Goal: Submit feedback/report problem: Submit feedback/report problem

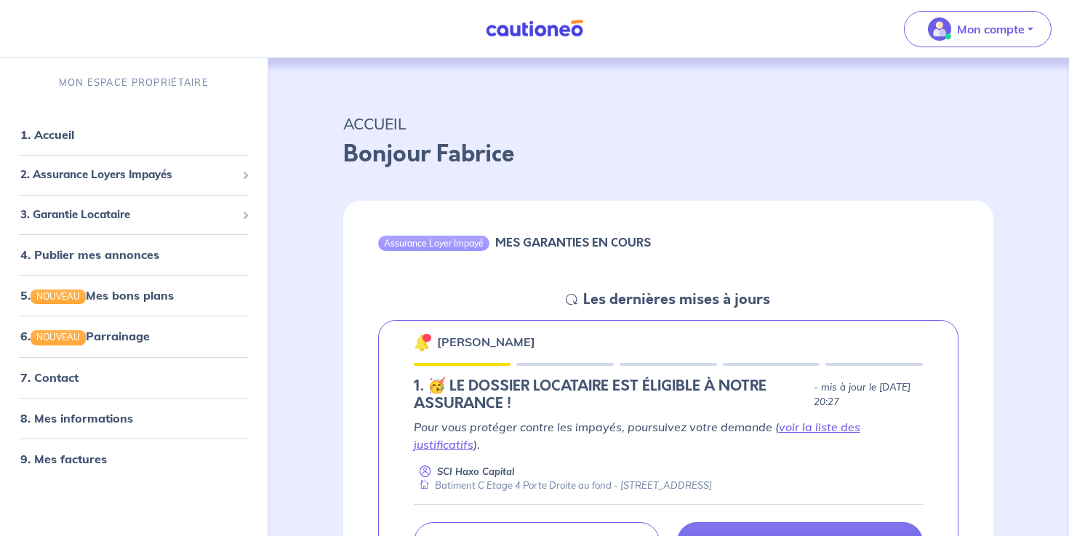
click at [486, 25] on img at bounding box center [534, 29] width 109 height 18
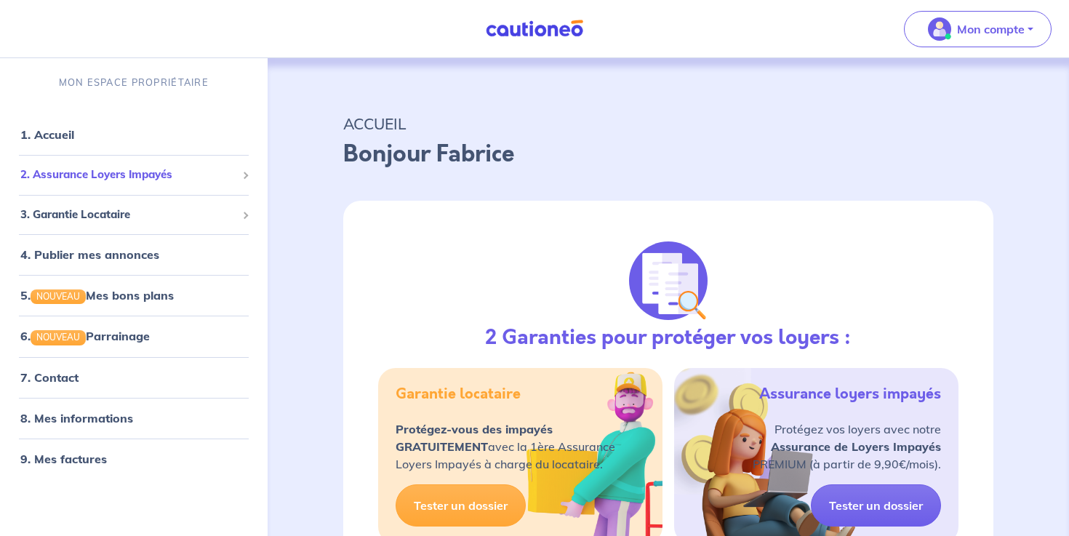
click at [105, 179] on span "2. Assurance Loyers Impayés" at bounding box center [128, 175] width 216 height 17
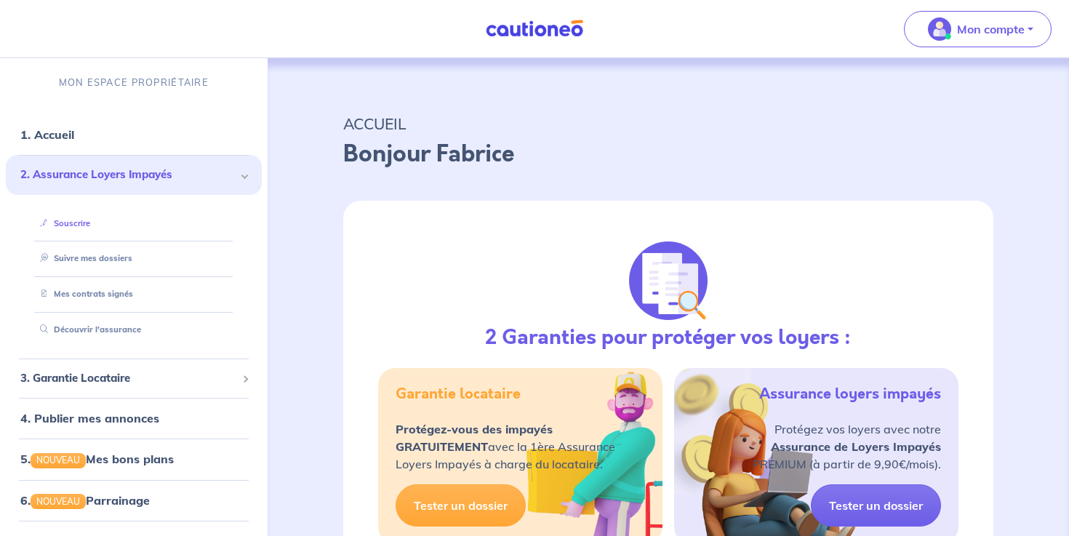
click at [79, 225] on link "Souscrire" at bounding box center [62, 223] width 56 height 10
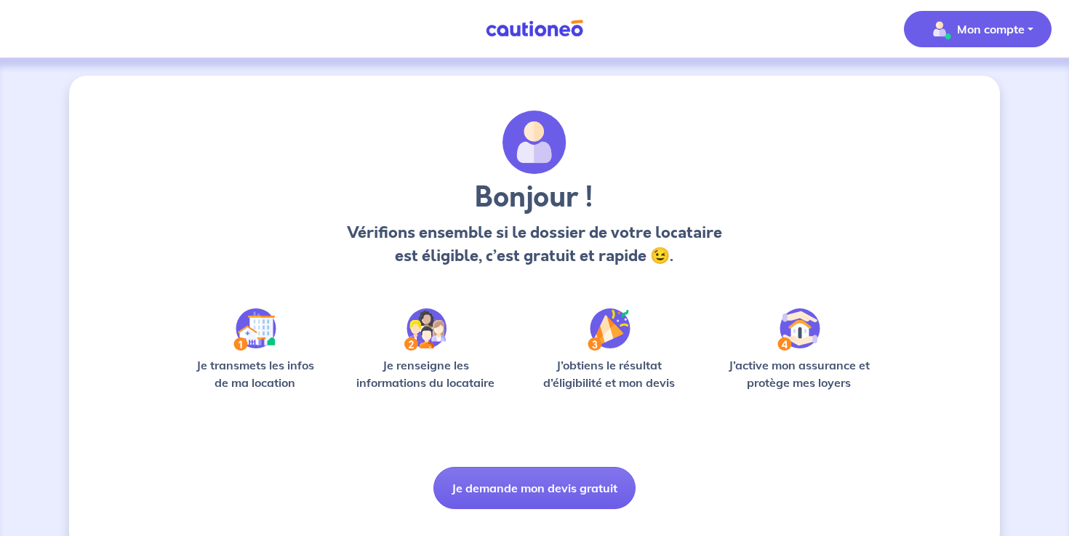
click at [974, 31] on p "Mon compte" at bounding box center [991, 28] width 68 height 17
click at [939, 88] on link "Mes informations" at bounding box center [963, 90] width 117 height 23
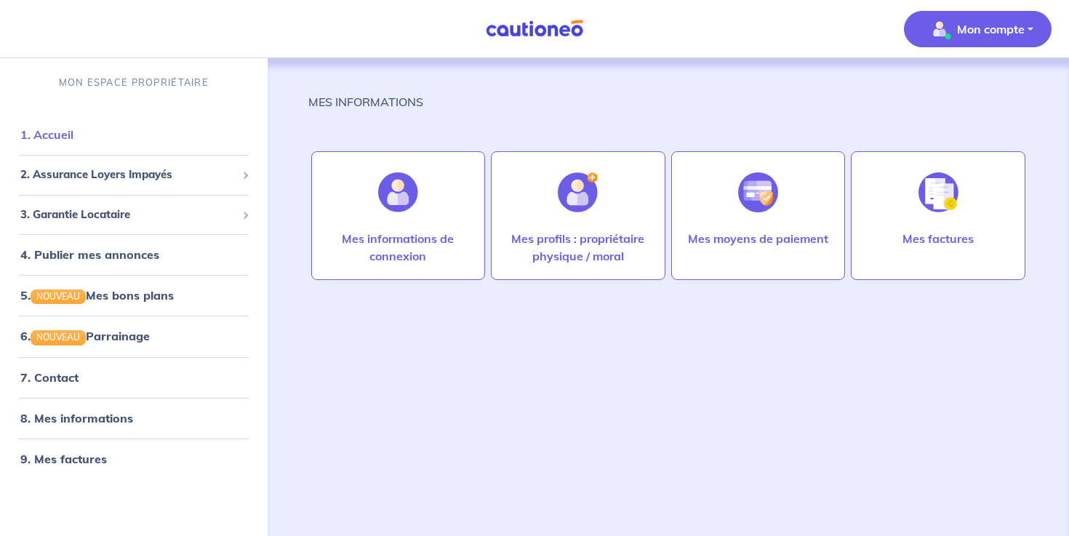
click at [60, 141] on link "1. Accueil" at bounding box center [46, 134] width 53 height 15
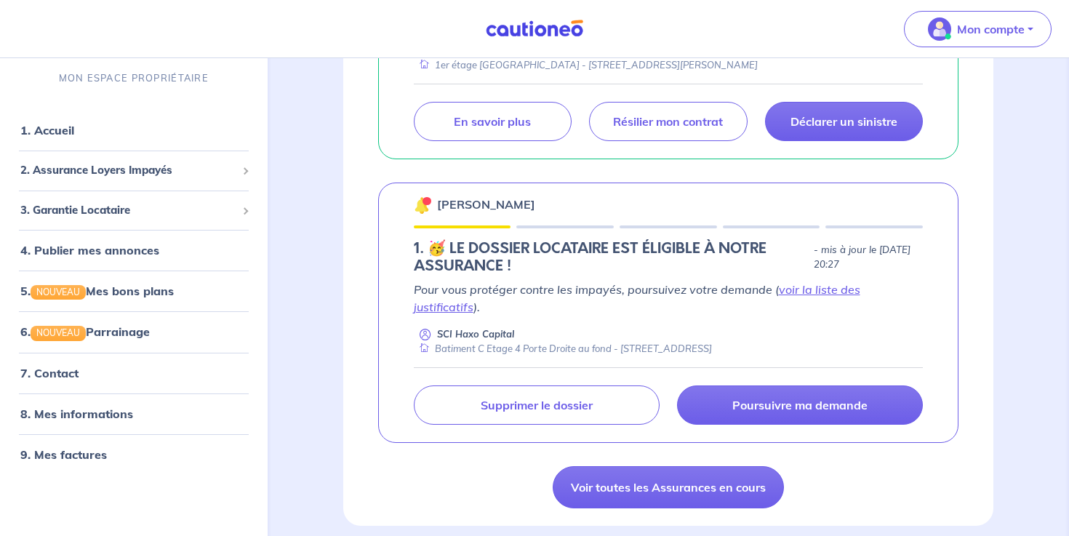
scroll to position [377, 0]
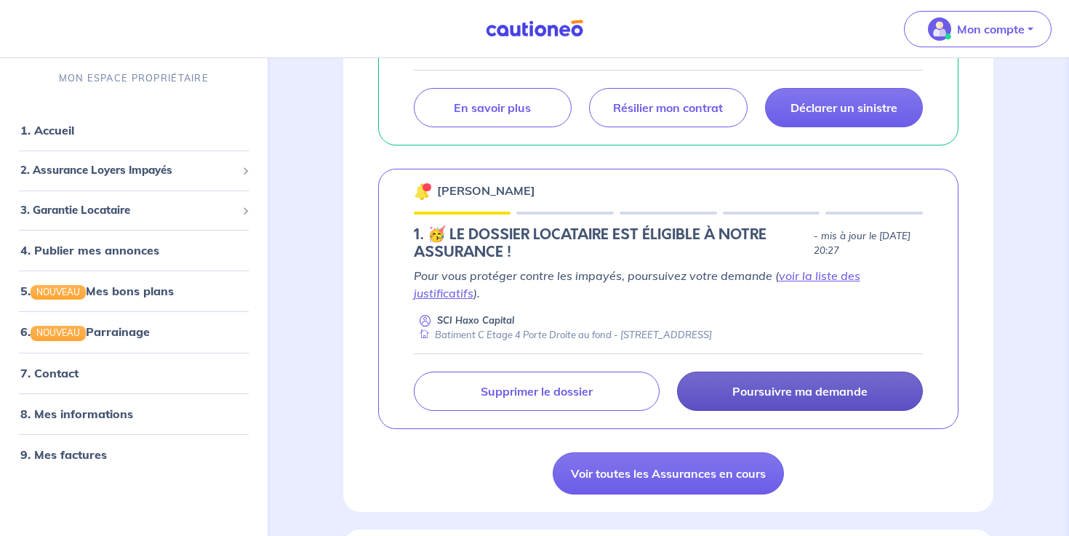
click at [788, 387] on p "Poursuivre ma demande" at bounding box center [799, 391] width 135 height 15
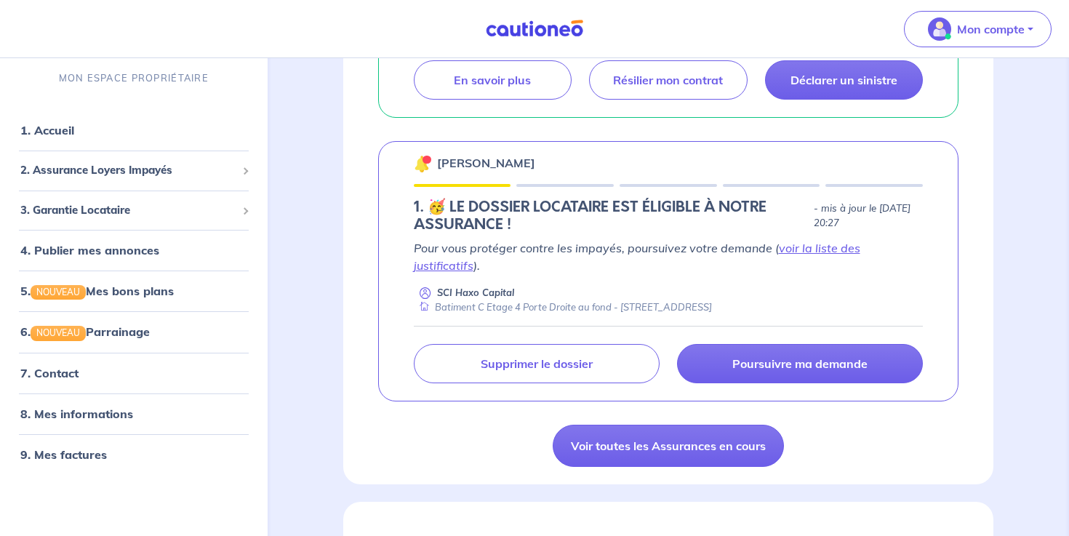
scroll to position [438, 0]
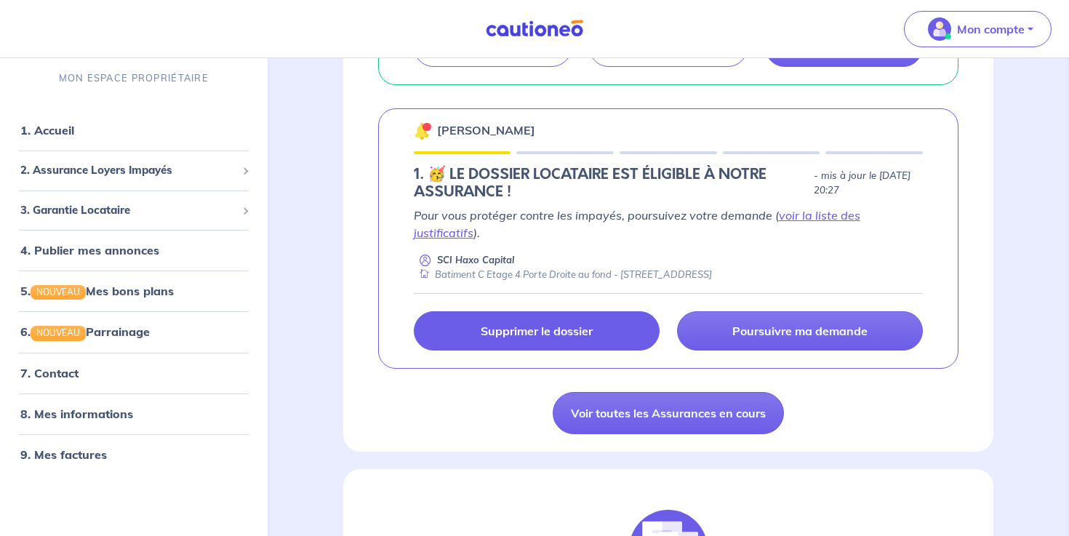
click at [552, 328] on p "Supprimer le dossier" at bounding box center [537, 331] width 112 height 15
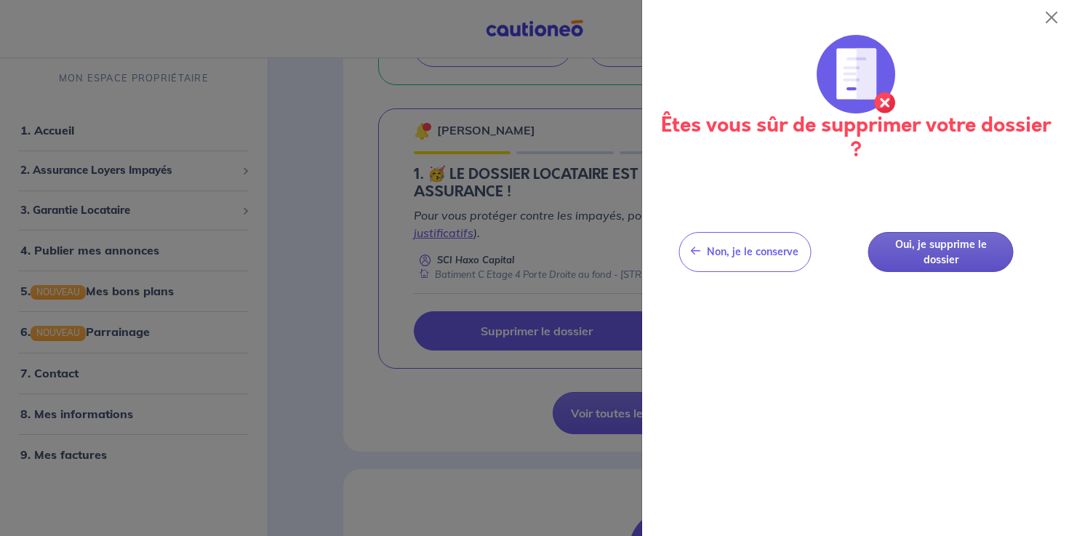
click at [917, 250] on button "Oui, je supprime le dossier" at bounding box center [940, 252] width 145 height 40
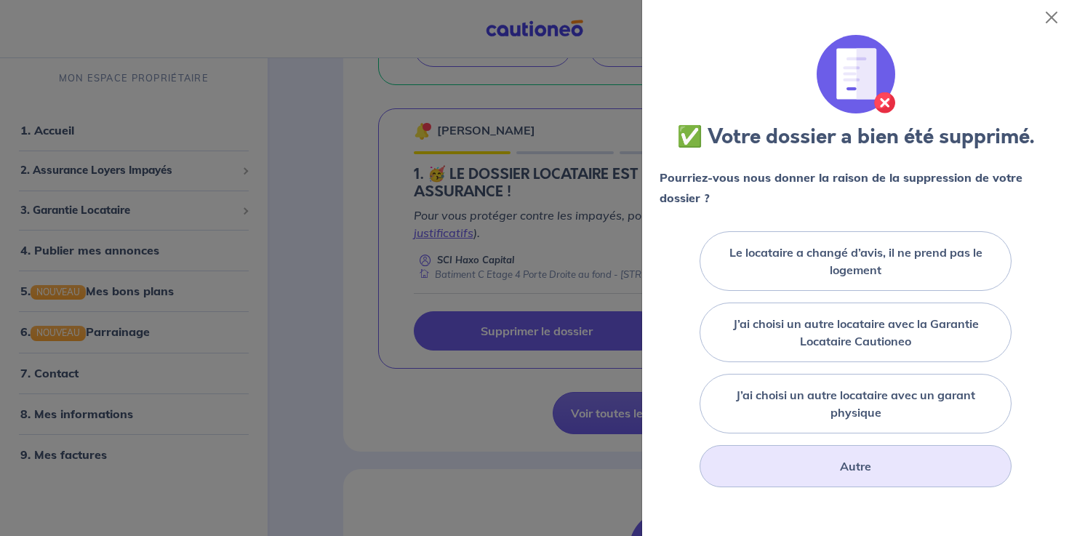
click at [860, 468] on label "Autre" at bounding box center [855, 465] width 31 height 17
click at [0, 0] on input "Autre" at bounding box center [0, 0] width 0 height 0
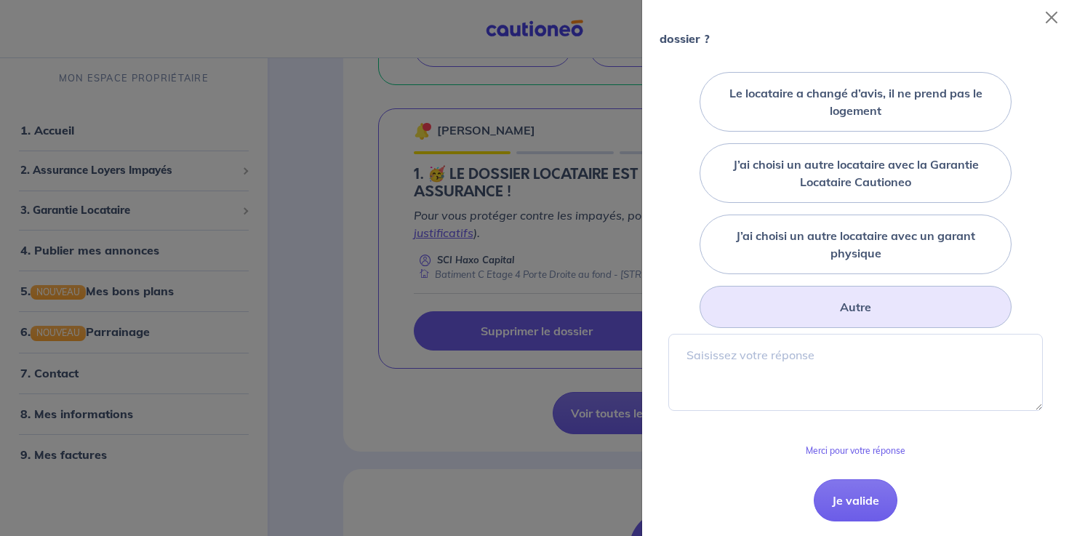
scroll to position [193, 0]
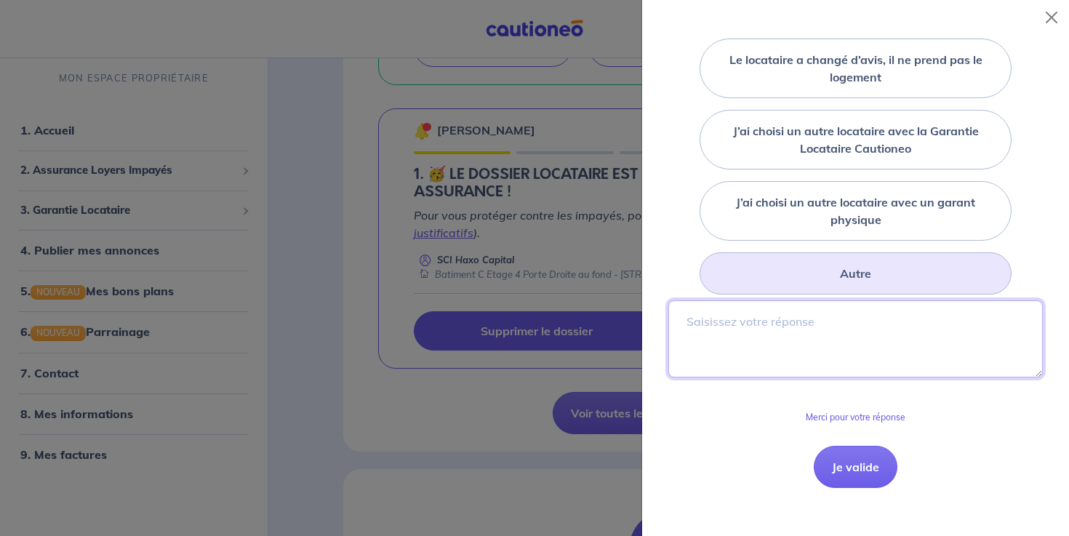
click at [751, 345] on textarea at bounding box center [855, 338] width 374 height 77
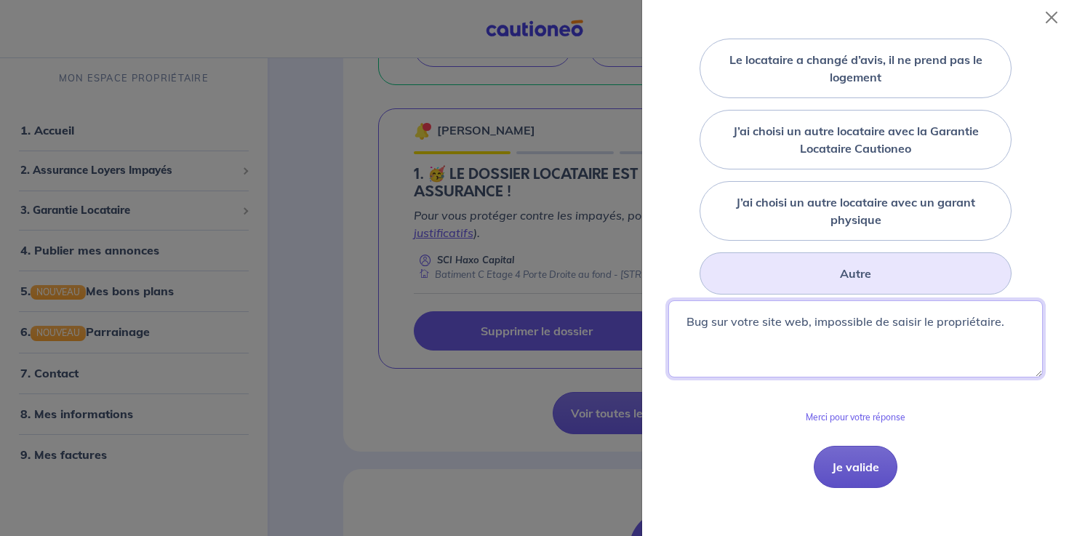
type textarea "Bug sur votre site web, impossible de saisir le propriétaire."
click at [865, 478] on button "Je valide" at bounding box center [856, 467] width 84 height 42
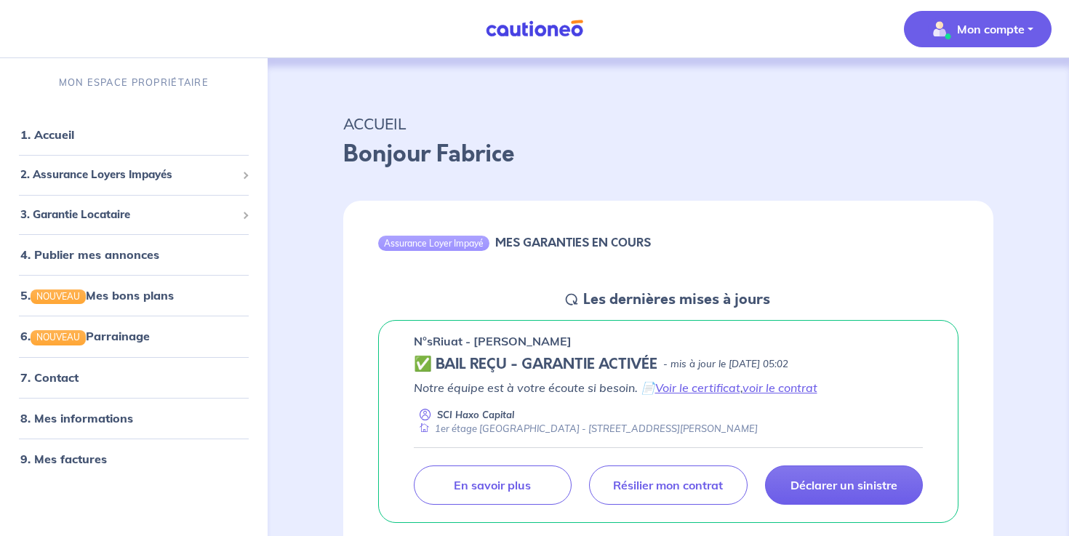
scroll to position [0, 0]
click at [974, 18] on span "Mon compte" at bounding box center [973, 28] width 103 height 23
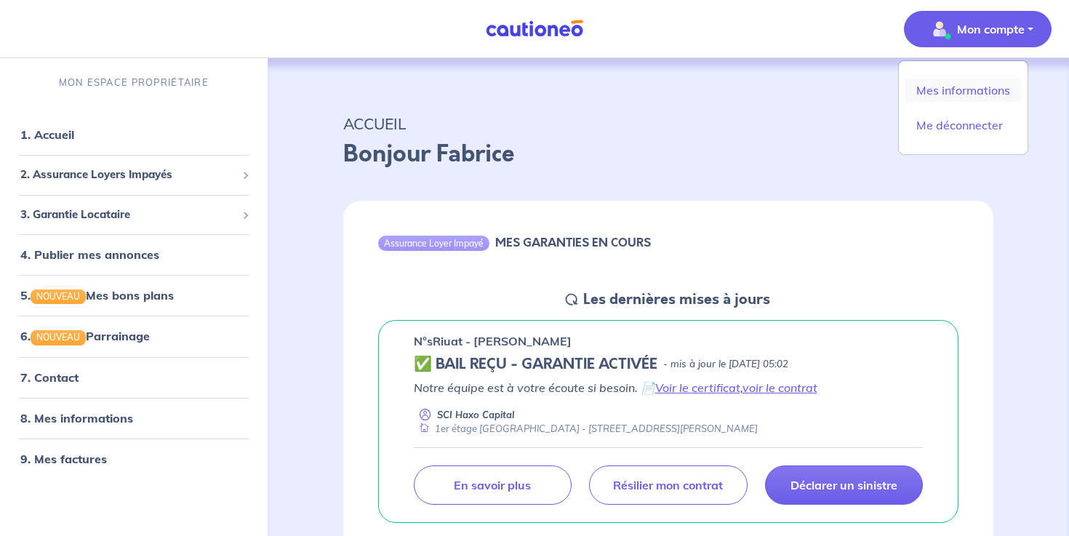
click at [953, 84] on link "Mes informations" at bounding box center [963, 90] width 117 height 23
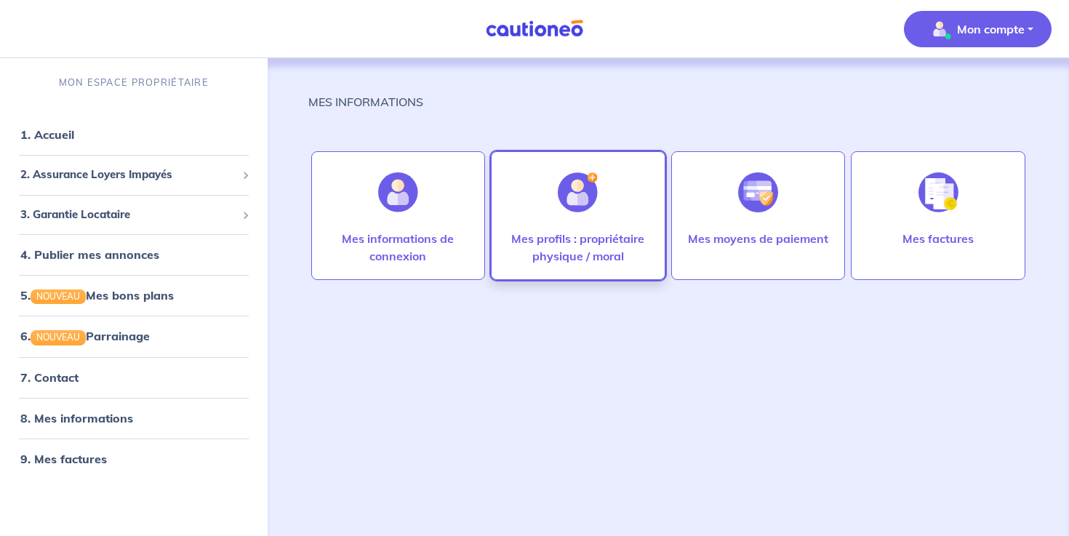
click at [573, 239] on p "Mes profils : propriétaire physique / moral" at bounding box center [578, 247] width 144 height 35
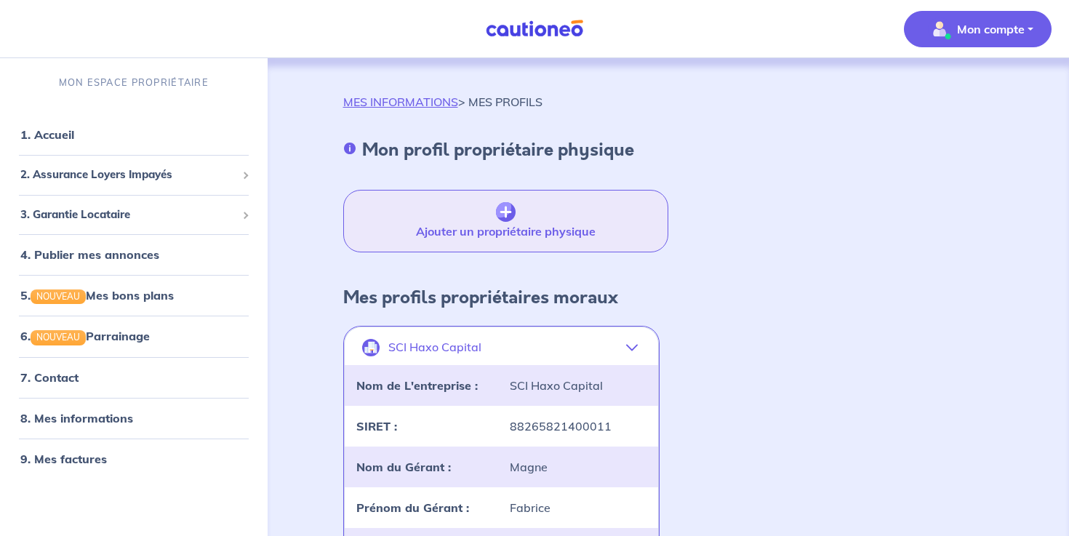
click at [497, 209] on img "button" at bounding box center [506, 212] width 20 height 20
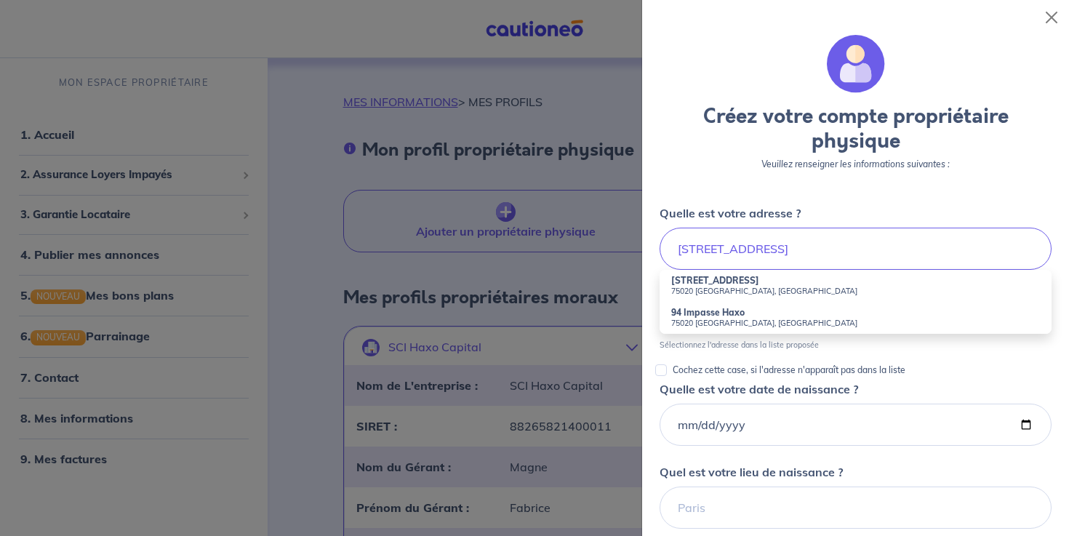
click at [712, 284] on strong "94 Rue Haxo" at bounding box center [715, 280] width 88 height 11
type input "94 Rue Haxo, 75020 Paris, France"
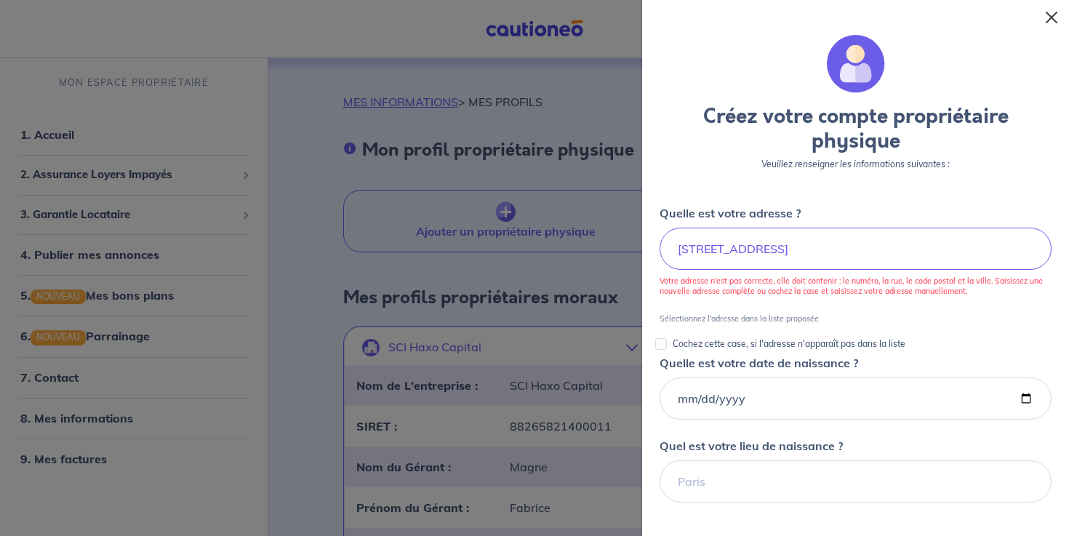
click at [1056, 10] on button "Close" at bounding box center [1051, 17] width 23 height 23
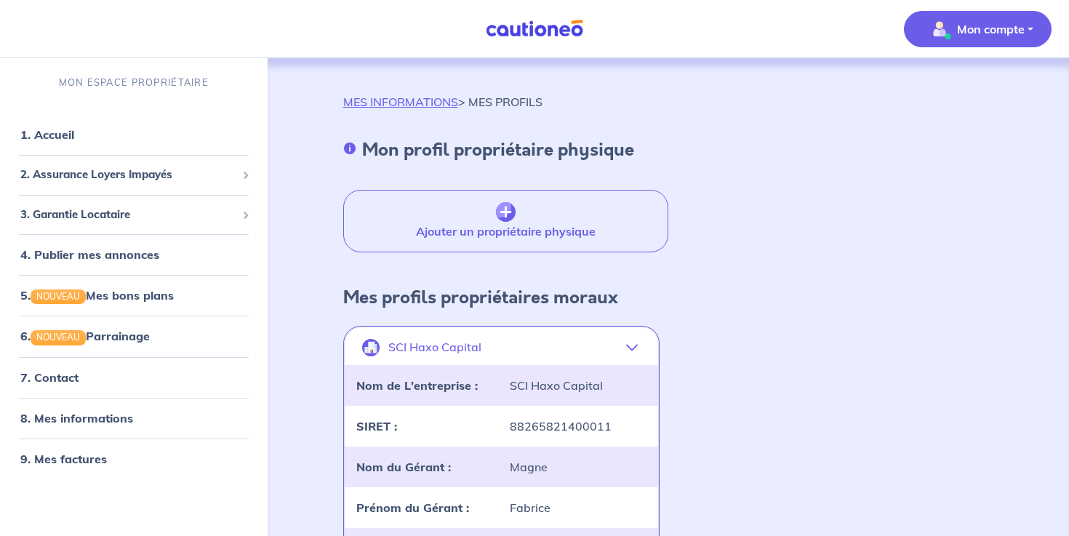
click at [847, 127] on div "MES INFORMATIONS > MES PROFILS Mon profil propriétaire physique Ajouter un prop…" at bounding box center [668, 517] width 721 height 849
click at [505, 214] on img "button" at bounding box center [506, 212] width 20 height 20
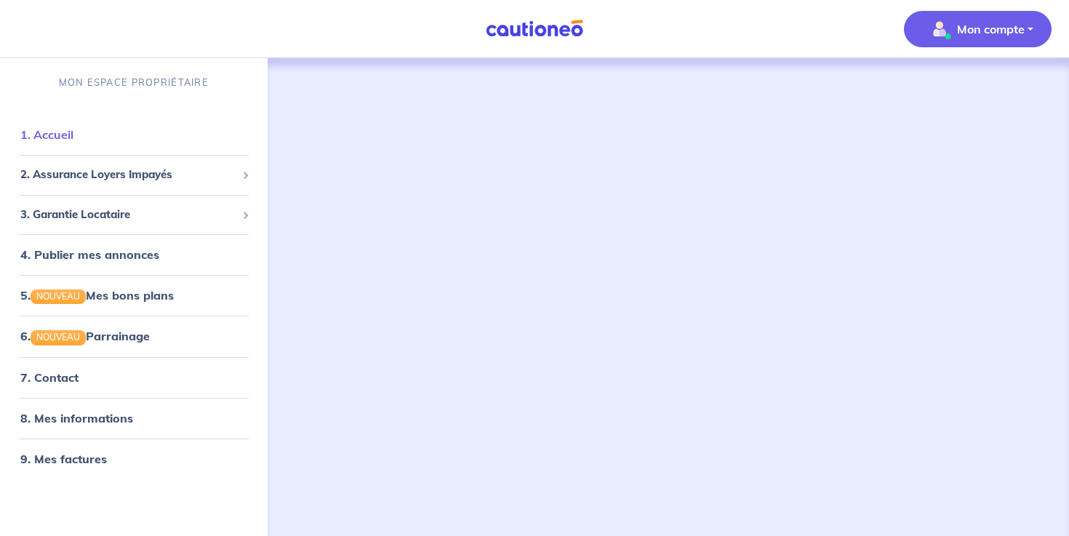
click at [57, 139] on link "1. Accueil" at bounding box center [46, 134] width 53 height 15
